Goal: Task Accomplishment & Management: Manage account settings

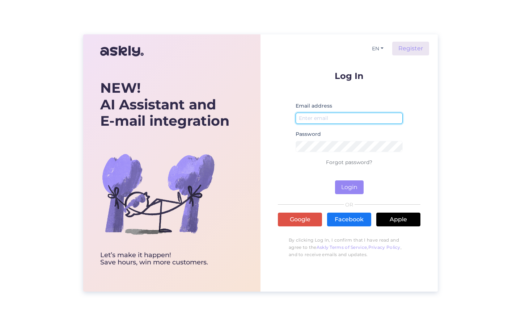
click at [349, 118] on input "email" at bounding box center [349, 117] width 107 height 11
click at [335, 180] on button "Login" at bounding box center [349, 187] width 29 height 14
click at [349, 187] on button "Login" at bounding box center [349, 187] width 29 height 14
click at [349, 118] on input "[EMAIL_ADDRESS][DOMAIN_NAME]" at bounding box center [349, 117] width 107 height 11
type input "m"
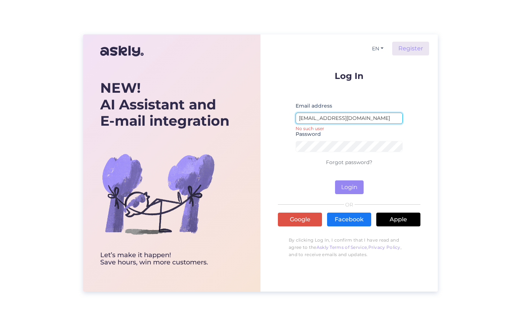
click at [335, 180] on button "Login" at bounding box center [349, 187] width 29 height 14
click at [349, 187] on button "Login" at bounding box center [349, 187] width 29 height 14
click at [349, 118] on input "[EMAIL_ADDRESS][DOMAIN_NAME]" at bounding box center [349, 117] width 107 height 11
type input "[DOMAIN_NAME]"
type input "[EMAIL_ADDRESS][DOMAIN_NAME]"
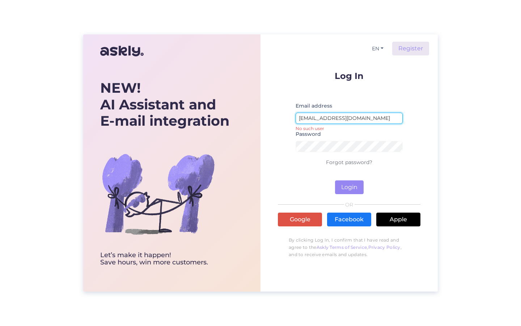
click at [335, 180] on button "Login" at bounding box center [349, 187] width 29 height 14
